Goal: Task Accomplishment & Management: Use online tool/utility

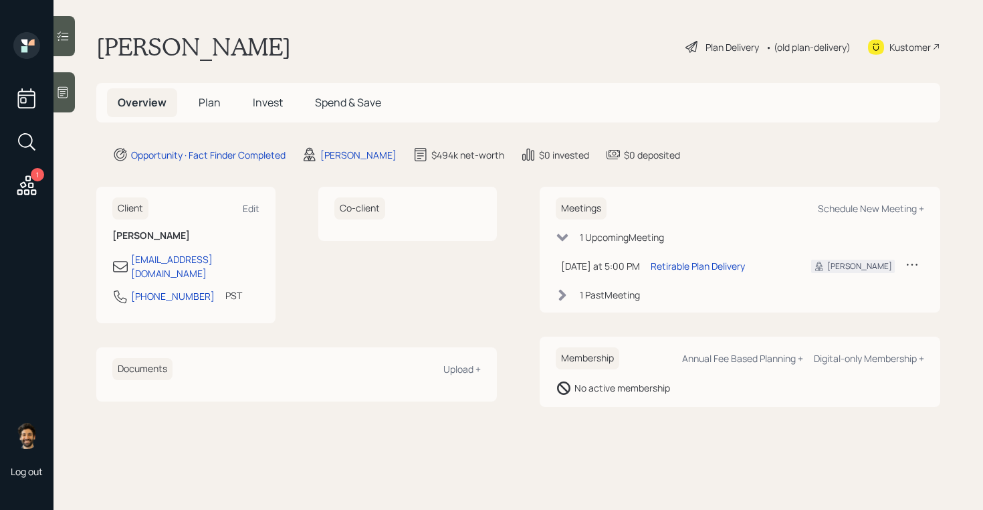
click at [209, 100] on span "Plan" at bounding box center [210, 102] width 22 height 15
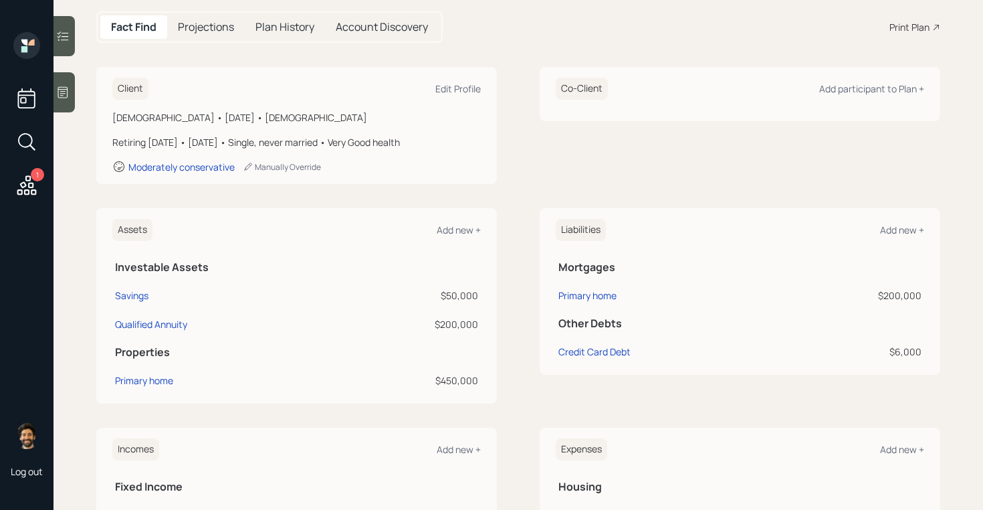
scroll to position [169, 0]
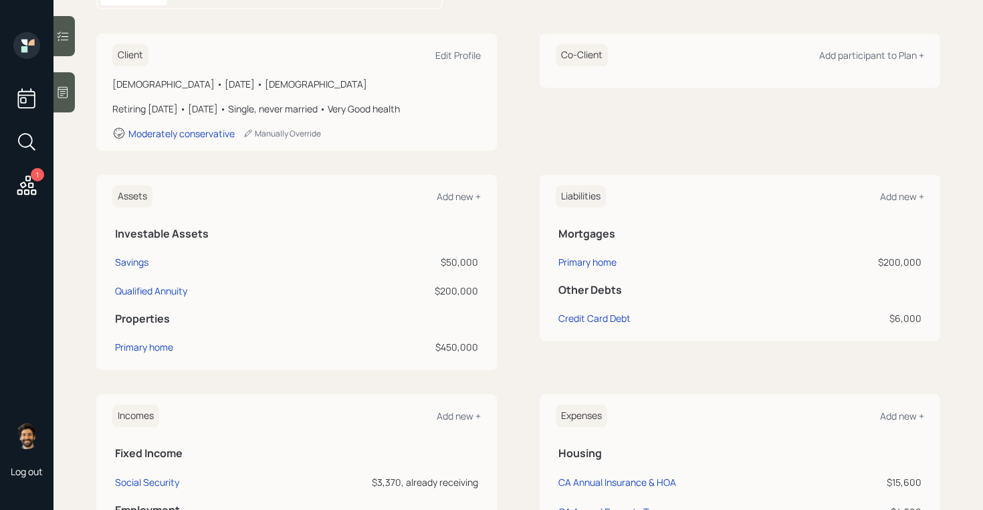
click at [65, 33] on icon at bounding box center [62, 35] width 13 height 13
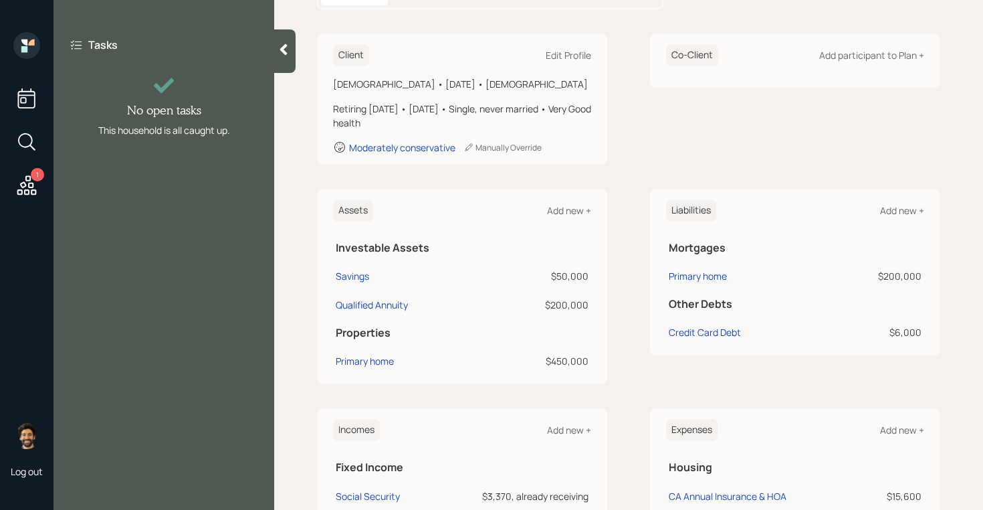
click at [26, 180] on icon at bounding box center [26, 184] width 19 height 19
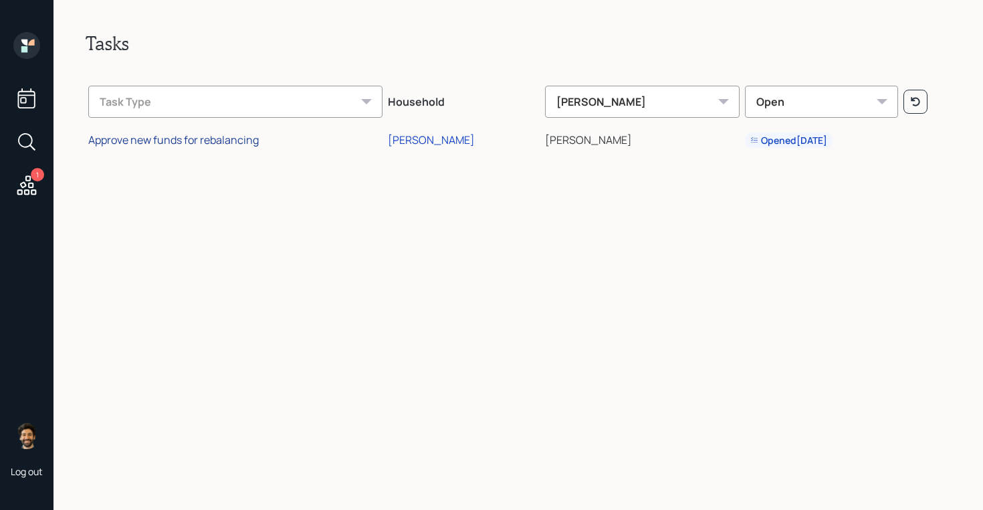
click at [166, 140] on div "Approve new funds for rebalancing" at bounding box center [173, 139] width 171 height 15
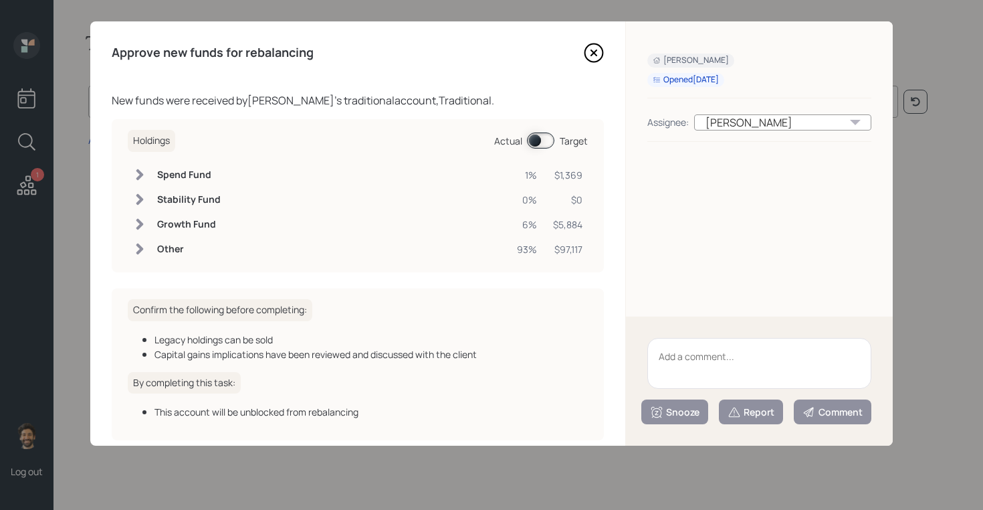
scroll to position [63, 0]
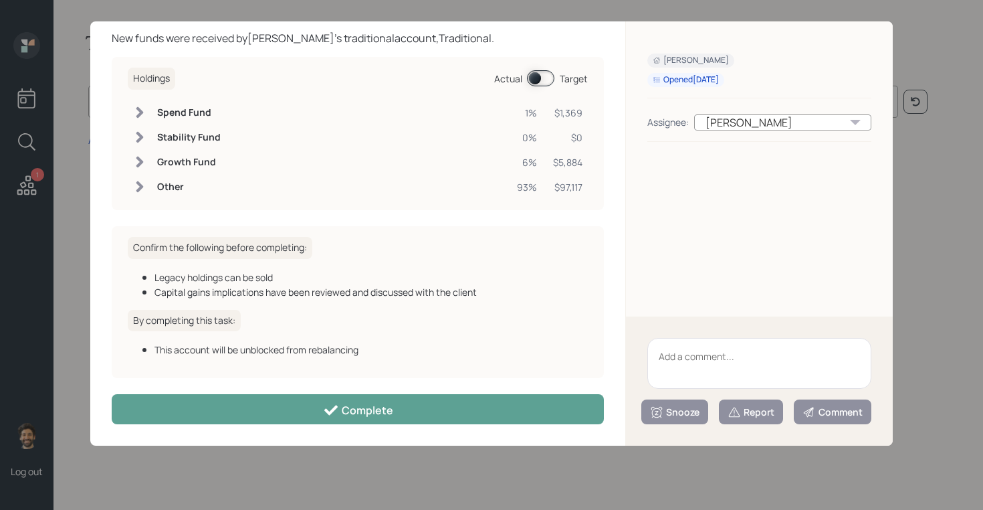
click at [540, 81] on span at bounding box center [540, 78] width 27 height 16
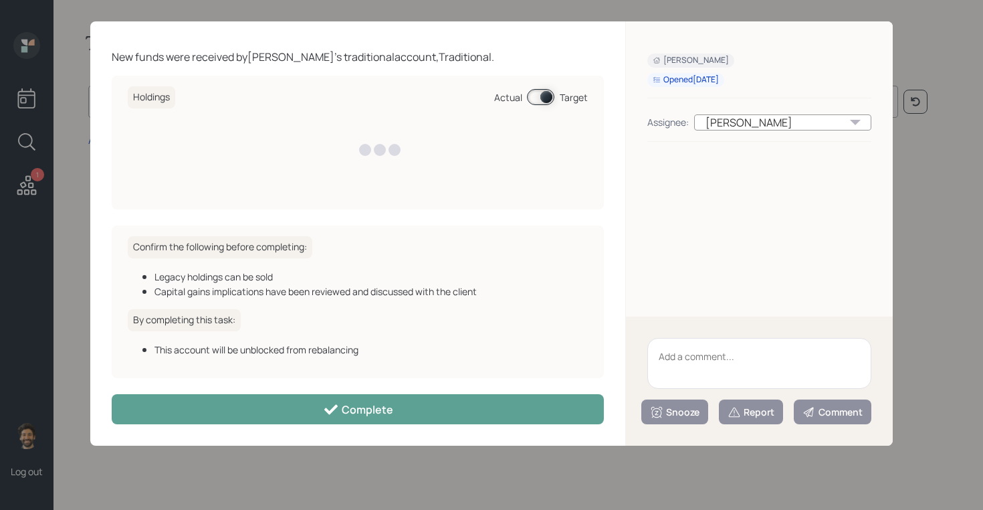
scroll to position [43, 0]
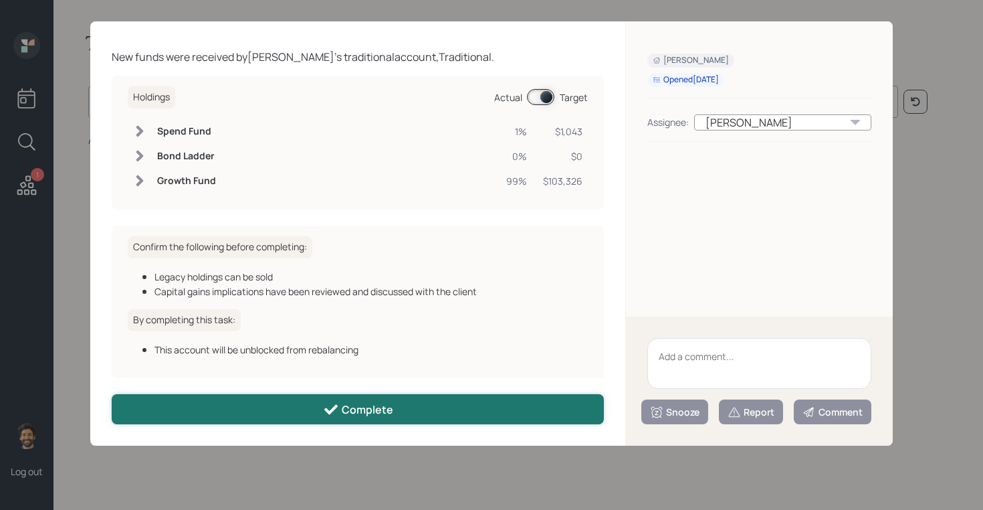
click at [417, 411] on button "Complete" at bounding box center [358, 409] width 492 height 30
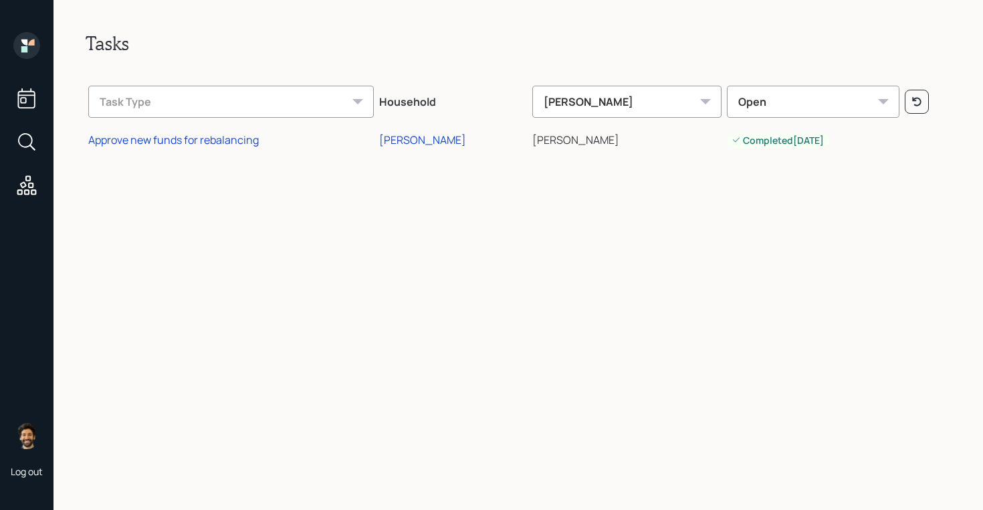
click at [33, 43] on icon at bounding box center [31, 42] width 6 height 6
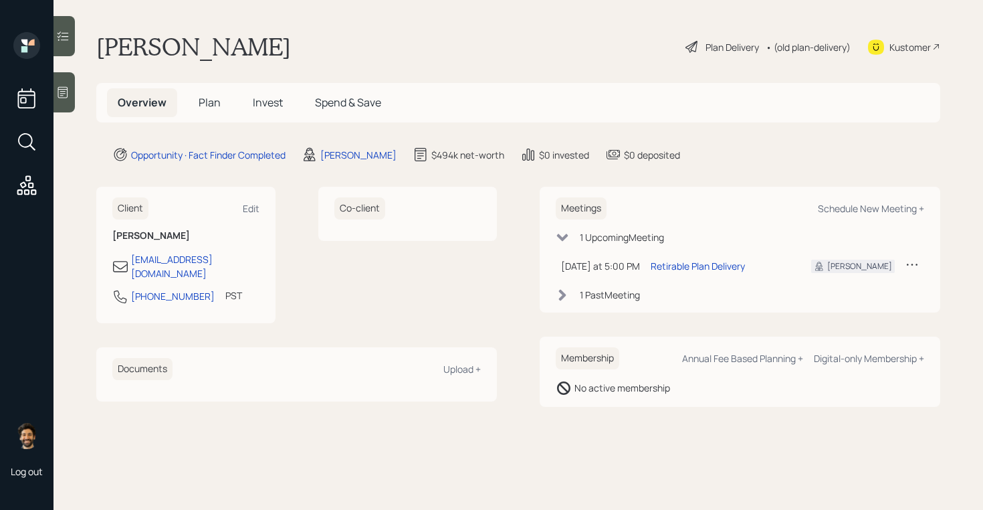
click at [66, 91] on icon at bounding box center [63, 92] width 10 height 11
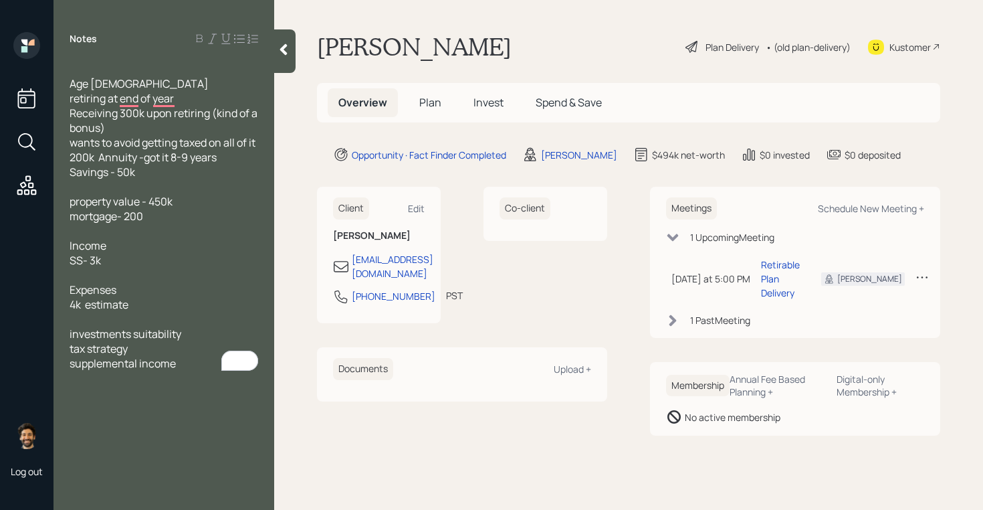
click at [279, 60] on div at bounding box center [284, 50] width 21 height 43
